Goal: Information Seeking & Learning: Learn about a topic

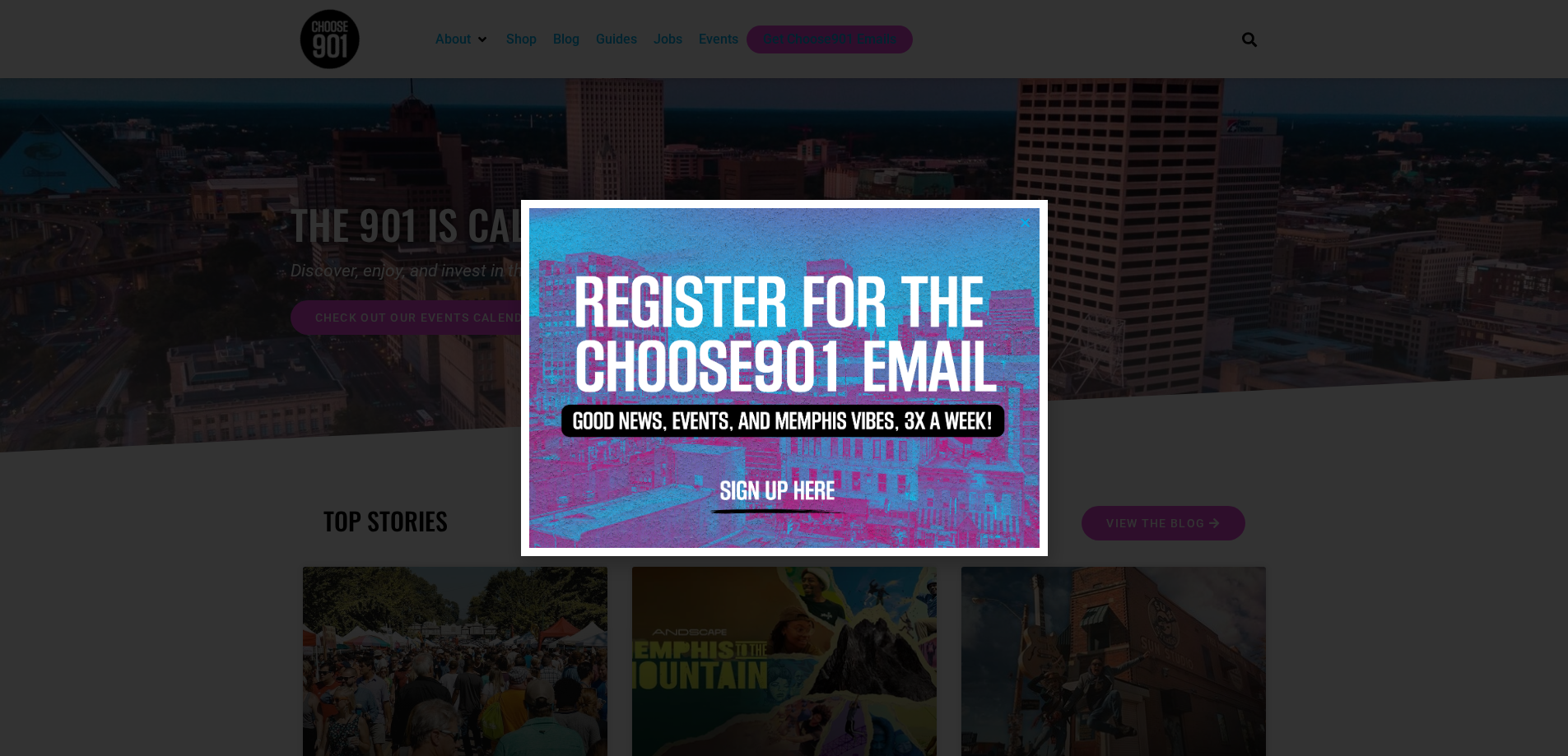
click at [1029, 223] on icon "Close" at bounding box center [1025, 223] width 12 height 12
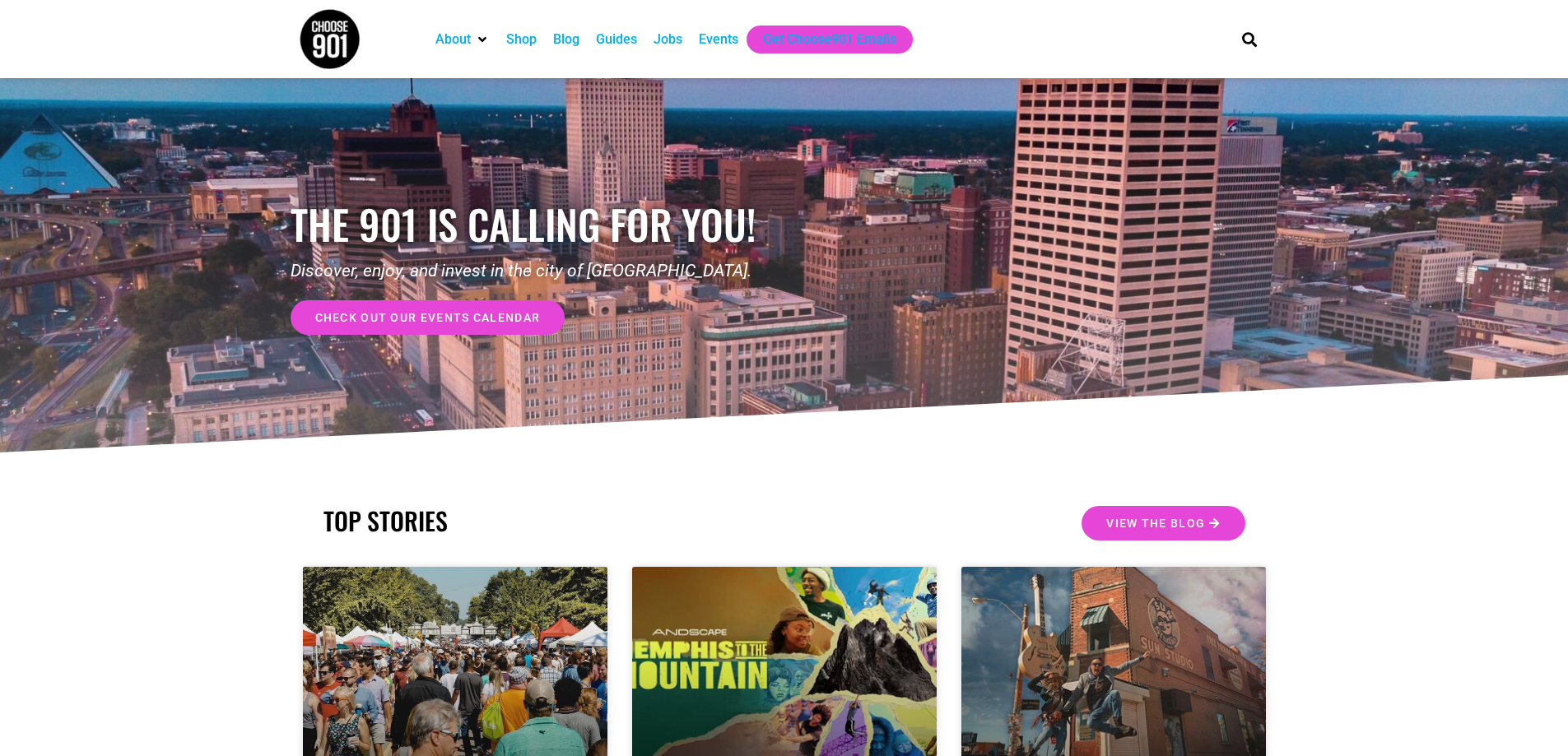
click at [727, 33] on div "Events" at bounding box center [718, 40] width 40 height 19
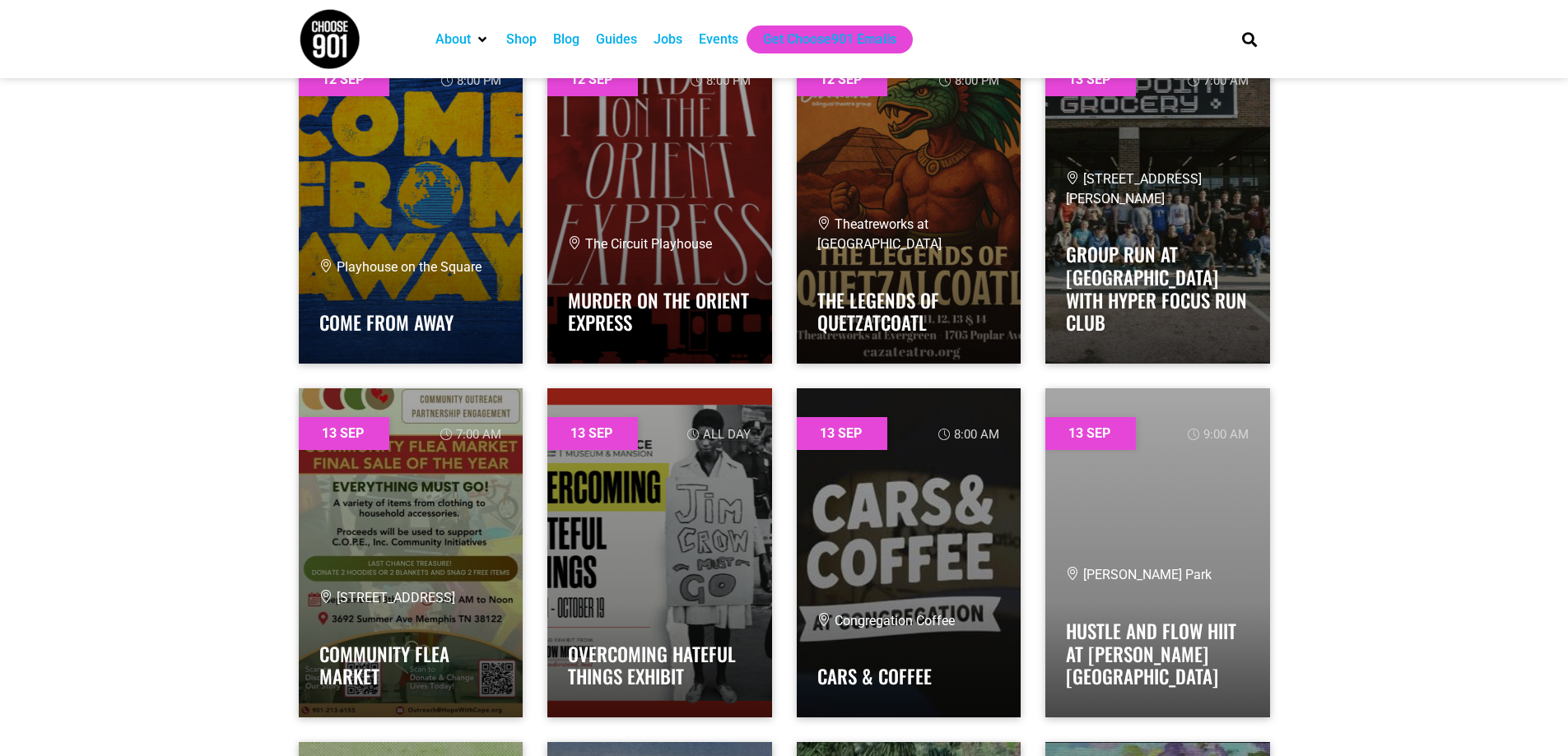
scroll to position [10531, 0]
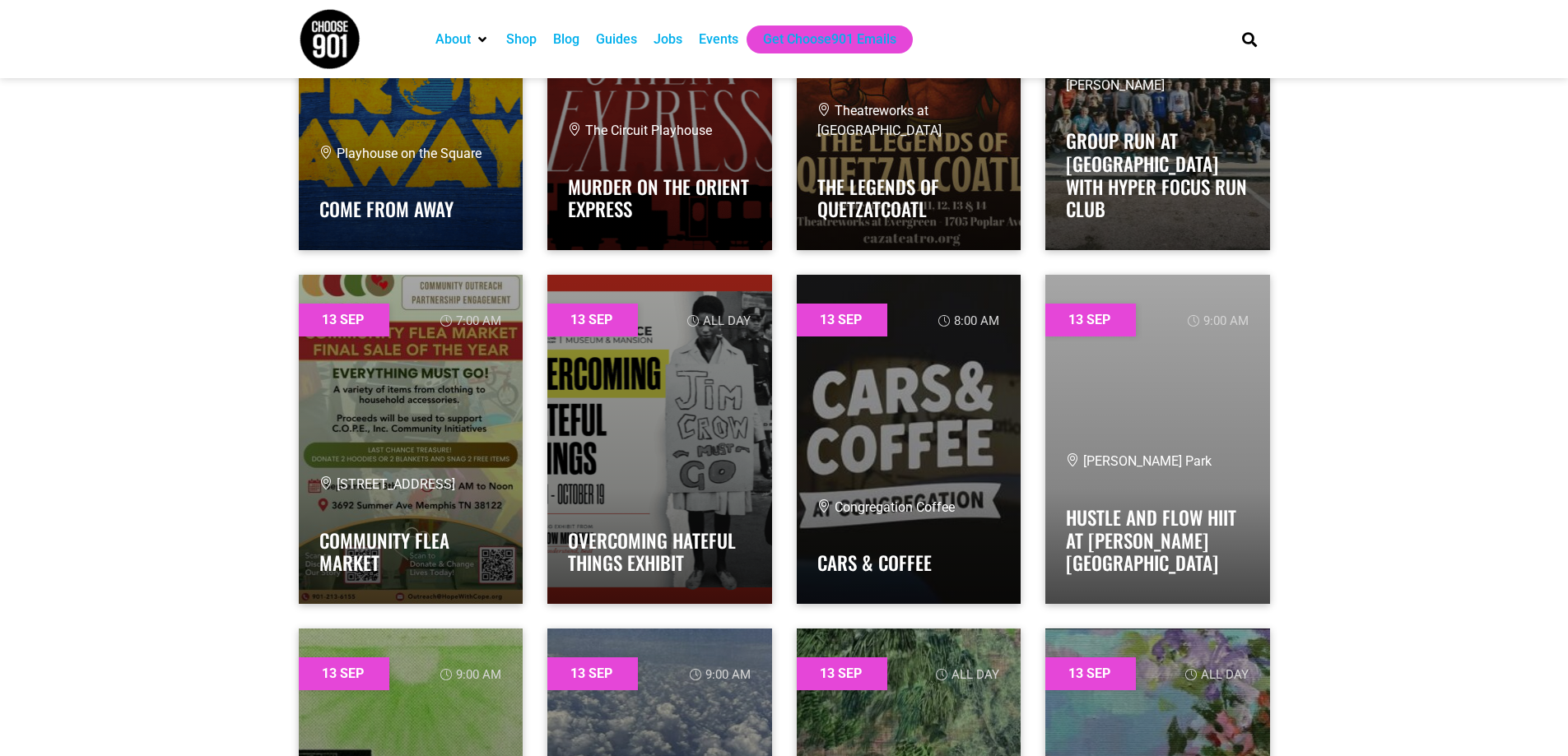
scroll to position [10779, 0]
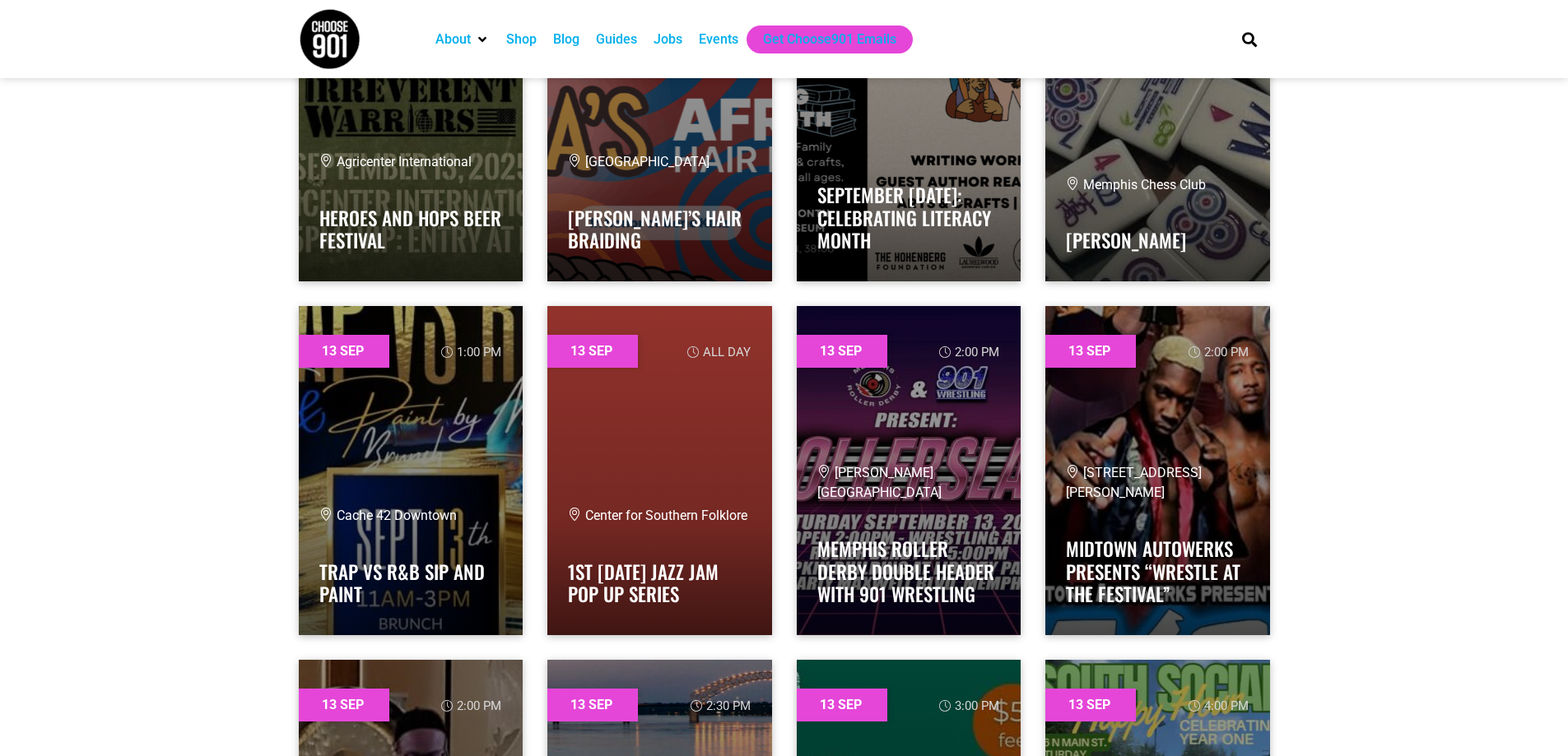
scroll to position [14152, 0]
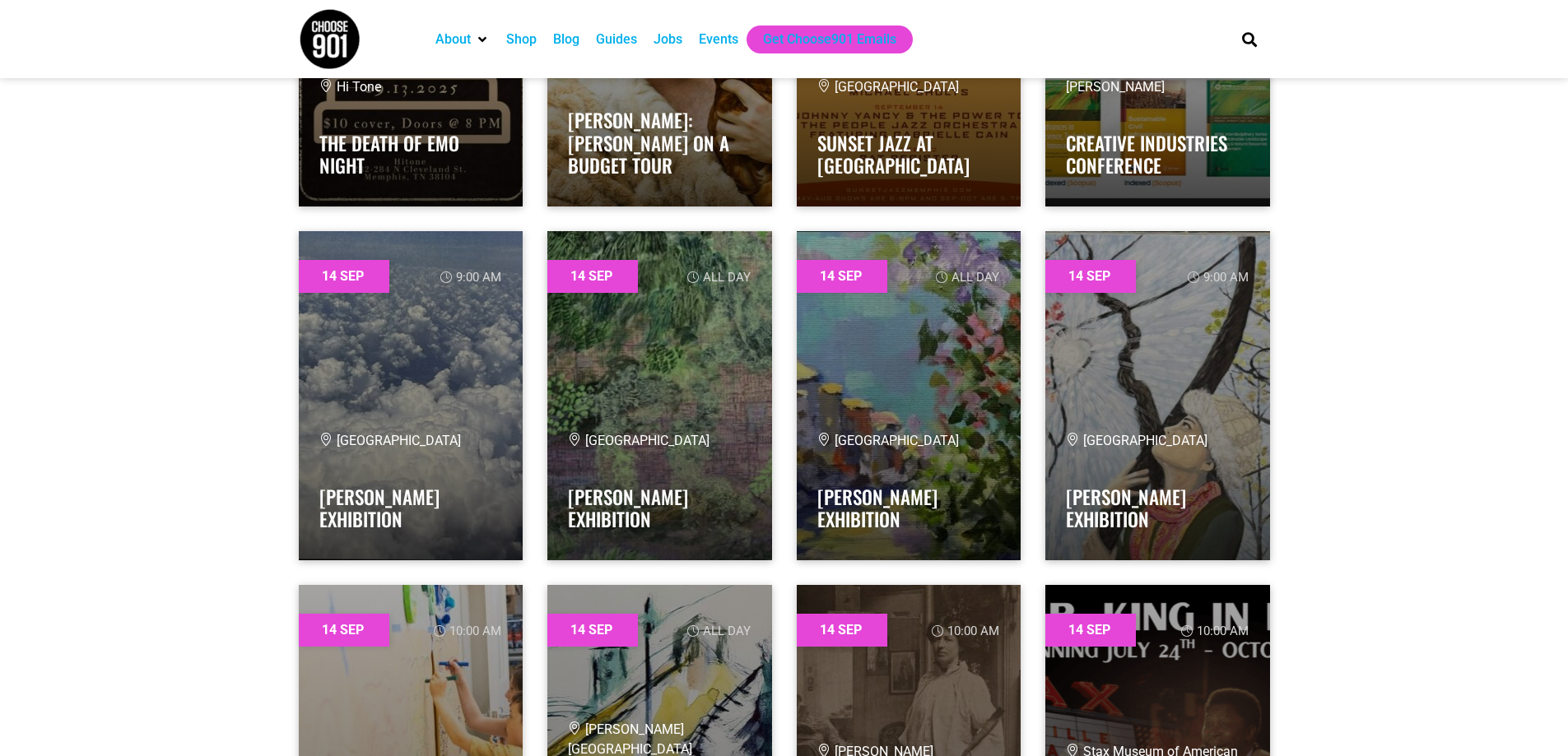
scroll to position [16209, 0]
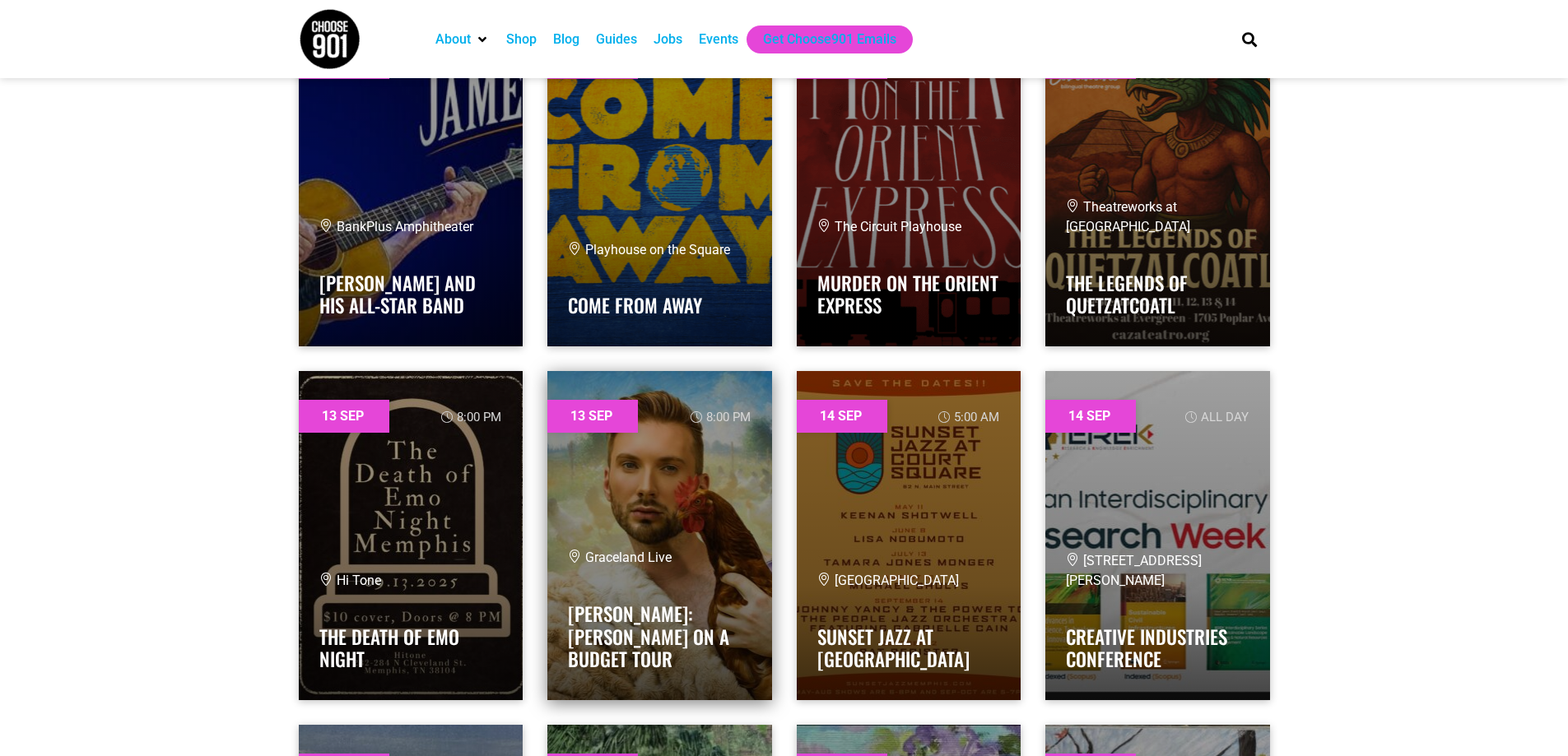
click at [622, 556] on link at bounding box center [659, 536] width 225 height 329
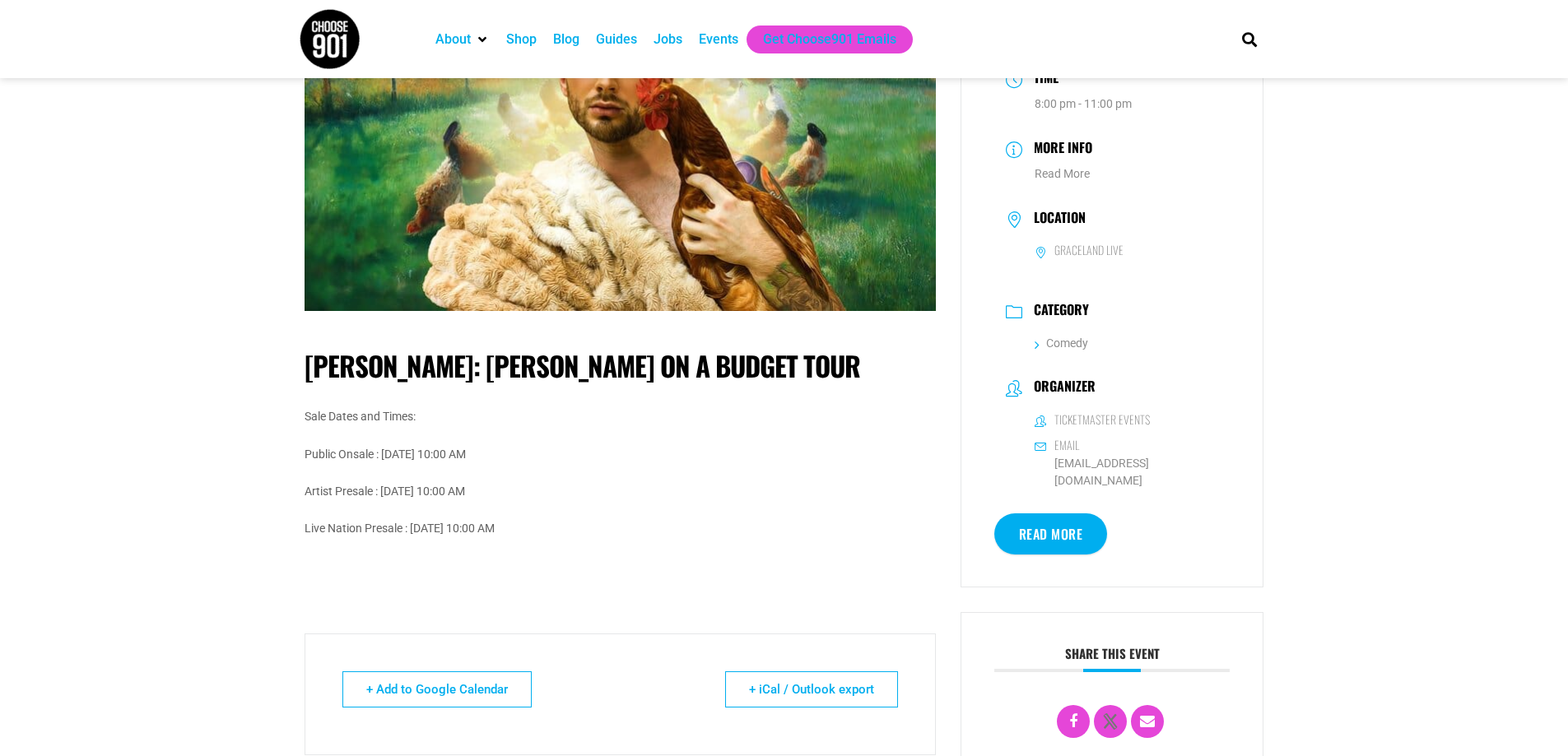
scroll to position [329, 0]
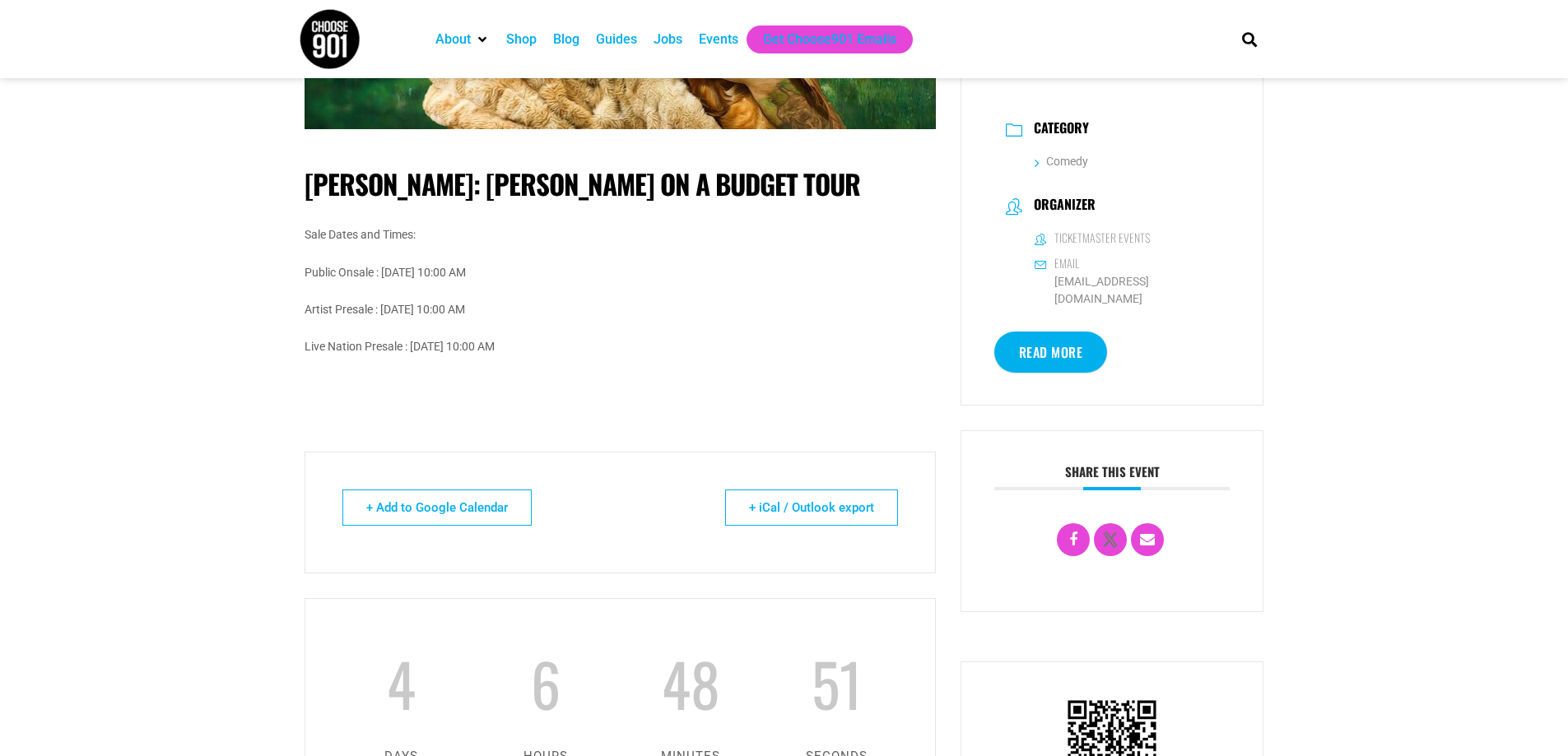
click at [1020, 332] on link "Read More" at bounding box center [1050, 352] width 114 height 41
